Goal: Find specific page/section: Find specific page/section

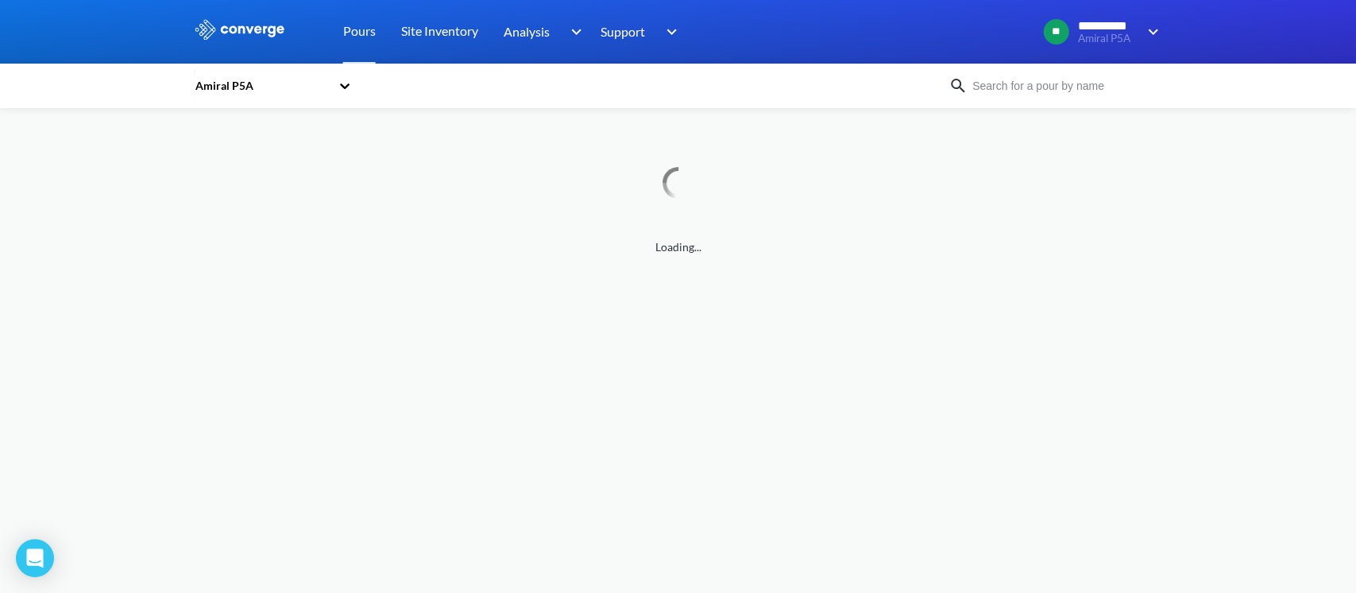
click at [280, 87] on div "Amiral P5A" at bounding box center [262, 85] width 137 height 17
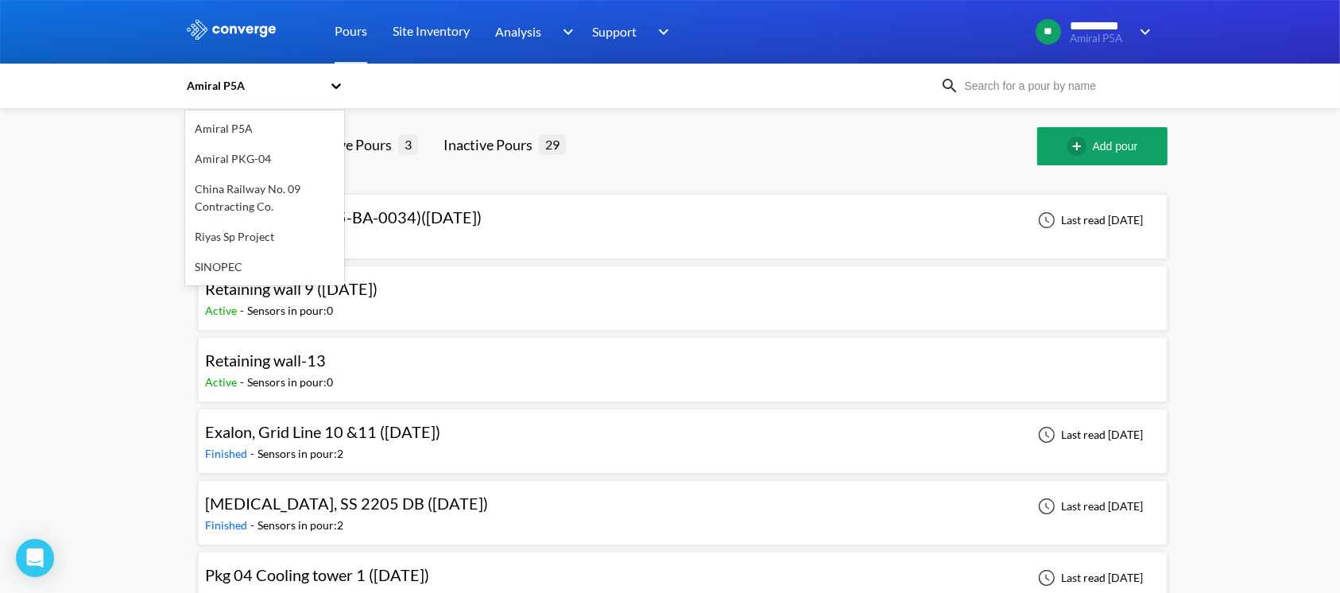
click at [253, 88] on div "Amiral P5A" at bounding box center [253, 85] width 137 height 17
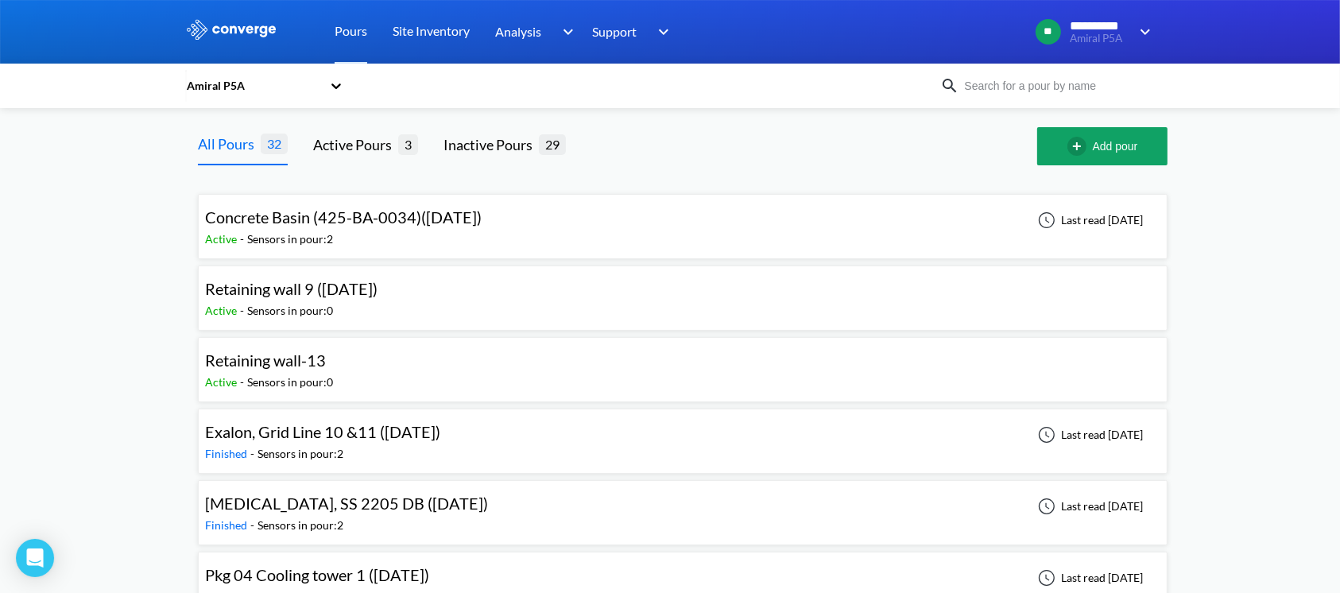
click at [253, 88] on div "Amiral P5A" at bounding box center [253, 85] width 137 height 17
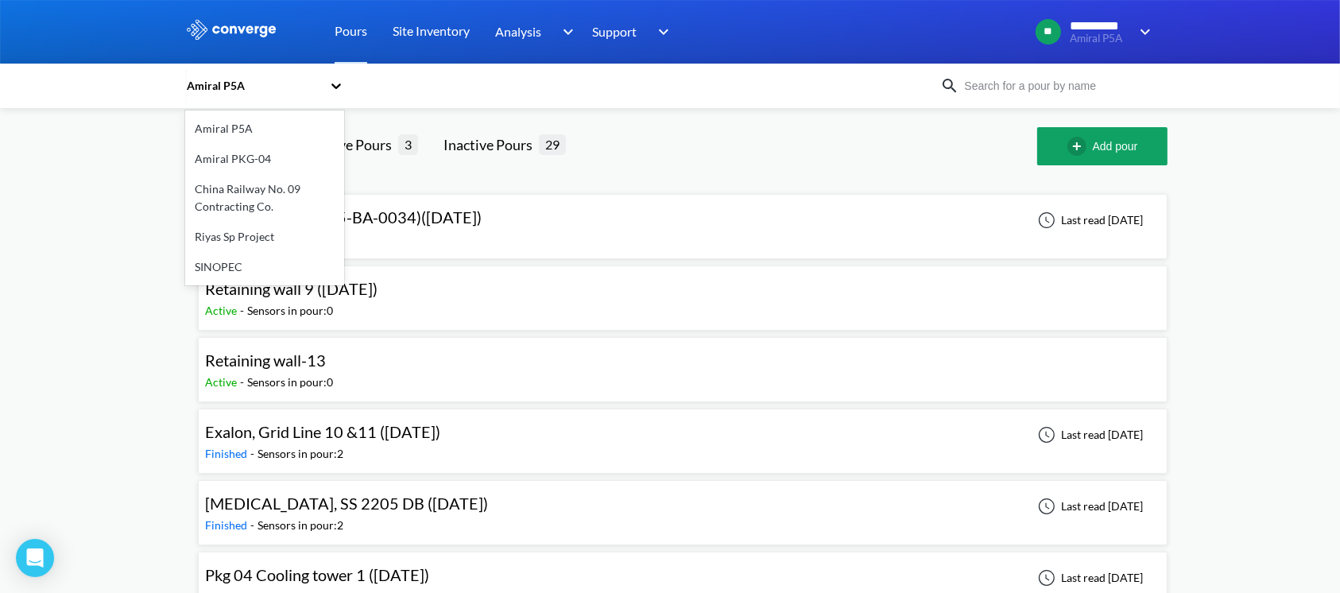
click at [253, 88] on div "Amiral P5A" at bounding box center [253, 85] width 137 height 17
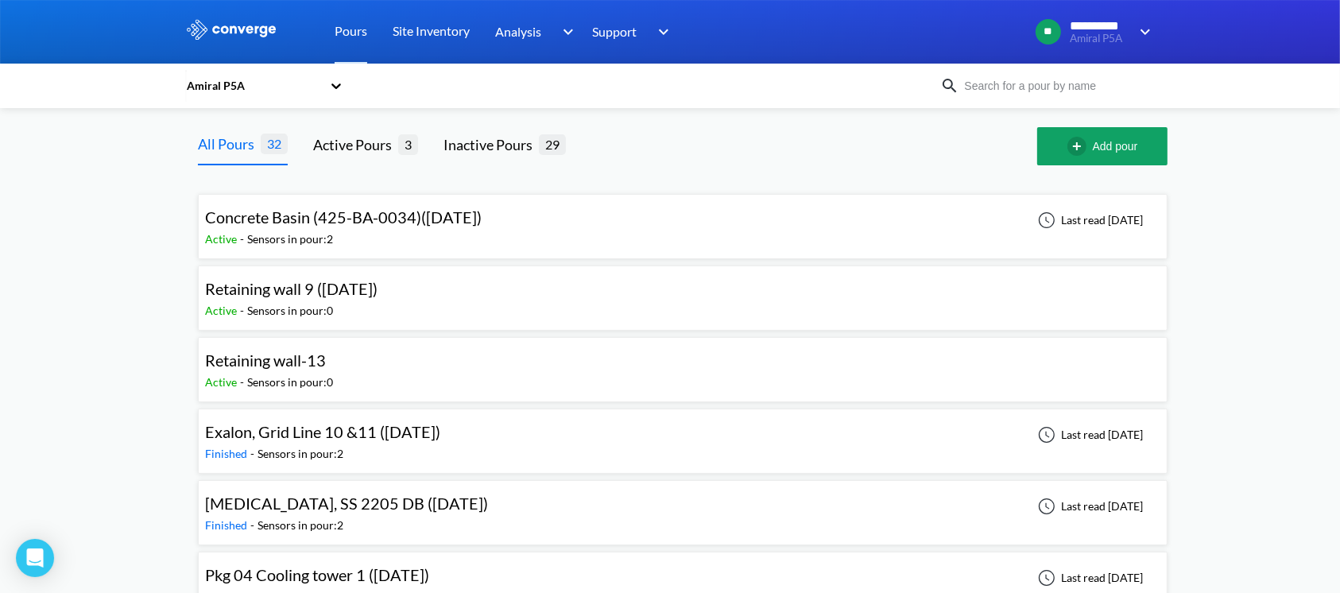
click at [253, 88] on div "Amiral P5A" at bounding box center [253, 85] width 137 height 17
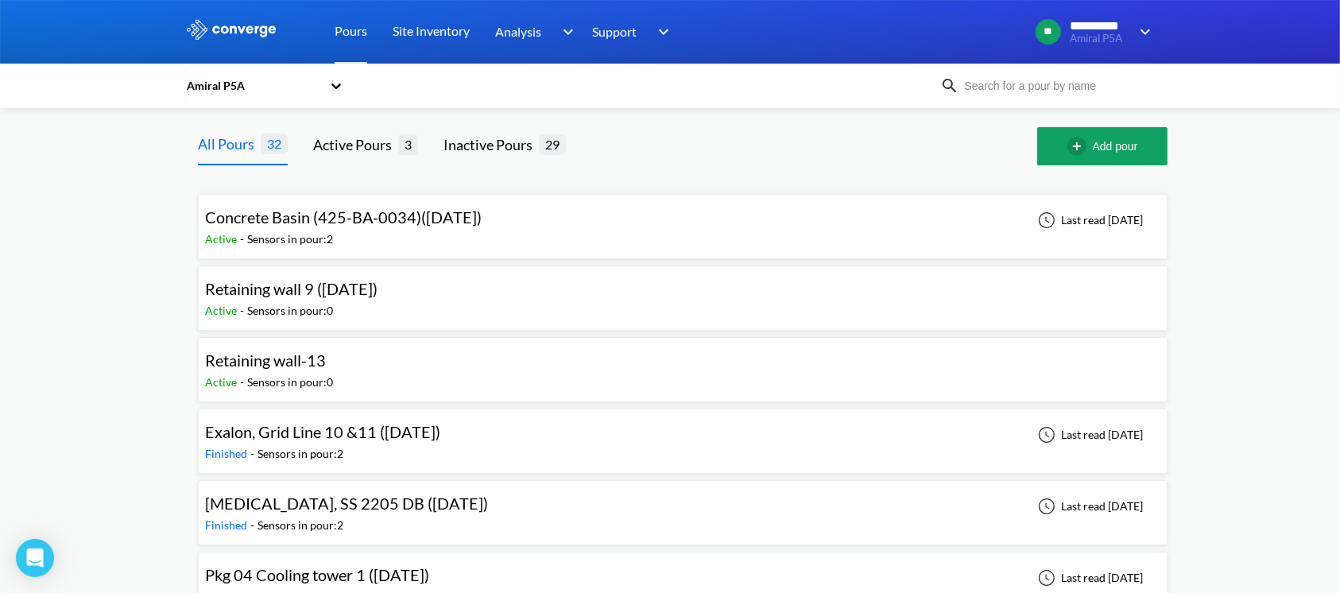
click at [217, 86] on div "Amiral P5A" at bounding box center [253, 85] width 137 height 17
click at [248, 79] on div "Amiral P5A" at bounding box center [253, 85] width 137 height 17
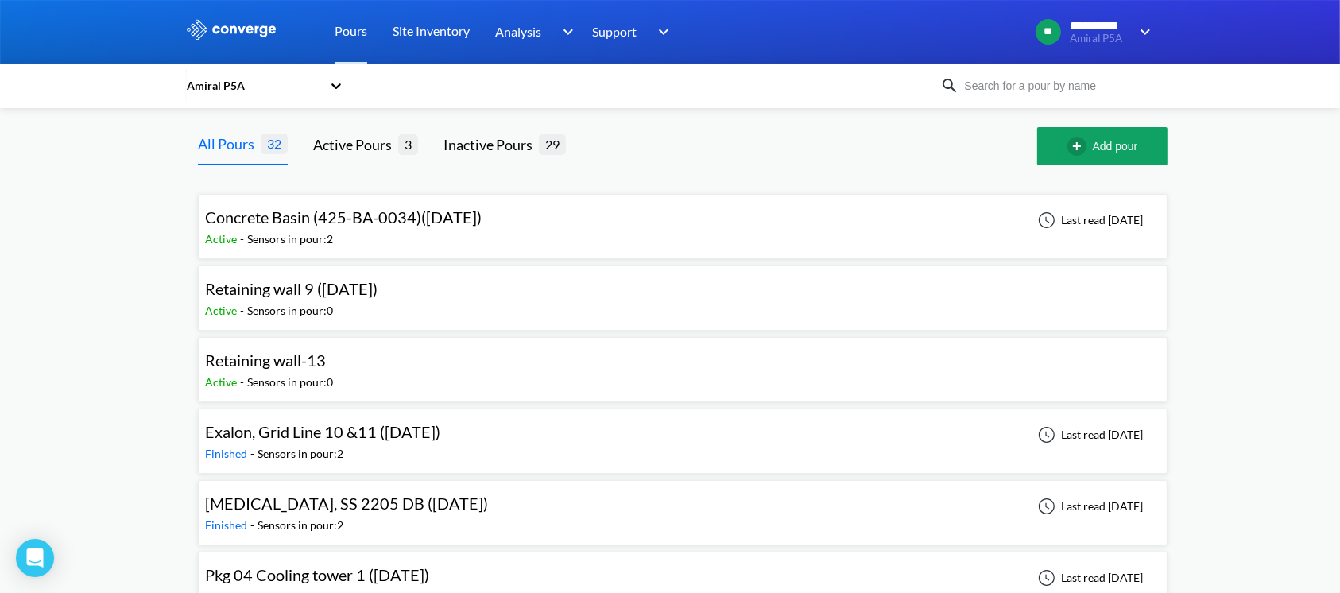
click at [228, 79] on div "Amiral P5A" at bounding box center [253, 85] width 137 height 17
click at [320, 82] on div "Amiral P5A" at bounding box center [253, 85] width 137 height 17
